Goal: Navigation & Orientation: Find specific page/section

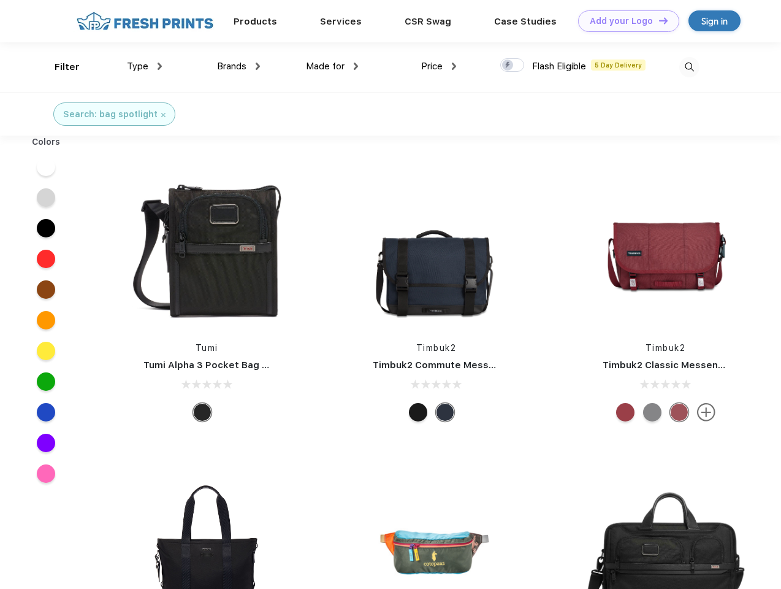
click at [624, 21] on link "Add your Logo Design Tool" at bounding box center [628, 20] width 101 height 21
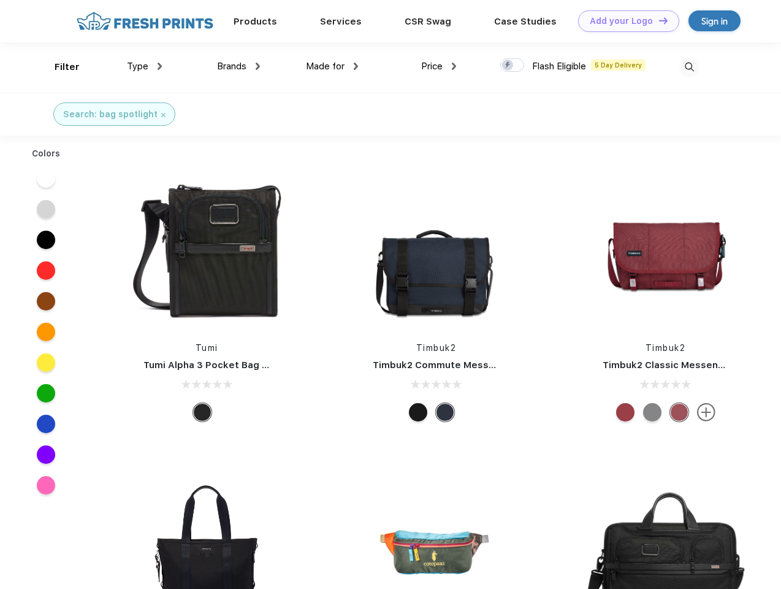
click at [0, 0] on div "Design Tool" at bounding box center [0, 0] width 0 height 0
click at [658, 20] on link "Add your Logo Design Tool" at bounding box center [628, 20] width 101 height 21
click at [59, 67] on div "Filter" at bounding box center [67, 67] width 25 height 14
click at [145, 66] on span "Type" at bounding box center [137, 66] width 21 height 11
click at [239, 66] on span "Brands" at bounding box center [231, 66] width 29 height 11
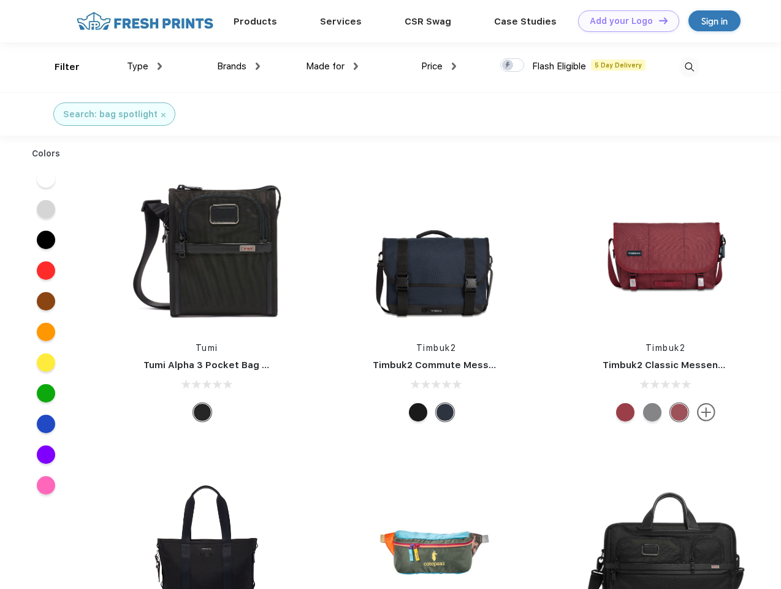
click at [332, 66] on span "Made for" at bounding box center [325, 66] width 39 height 11
click at [439, 66] on span "Price" at bounding box center [431, 66] width 21 height 11
click at [513, 66] on div at bounding box center [512, 64] width 24 height 13
click at [508, 66] on input "checkbox" at bounding box center [504, 62] width 8 height 8
click at [689, 67] on img at bounding box center [689, 67] width 20 height 20
